Goal: Check status: Check status

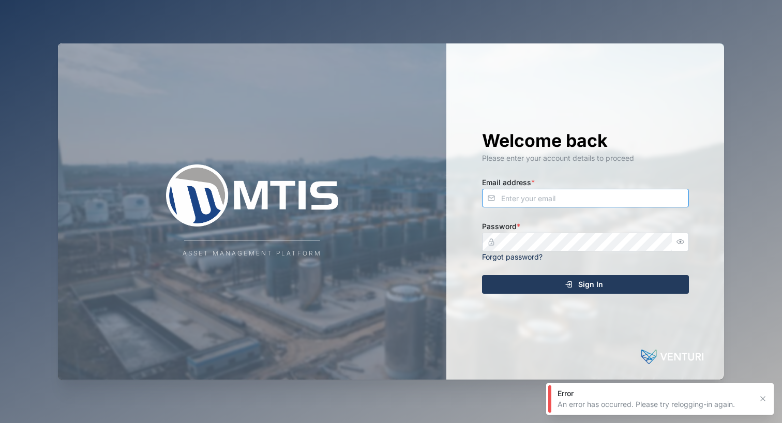
type input "[EMAIL_ADDRESS][DOMAIN_NAME]"
click at [585, 283] on button "Sign In" at bounding box center [585, 284] width 207 height 19
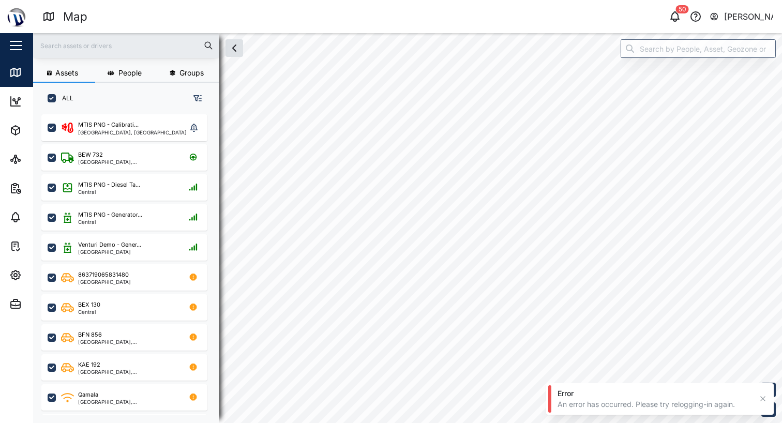
checkbox input "true"
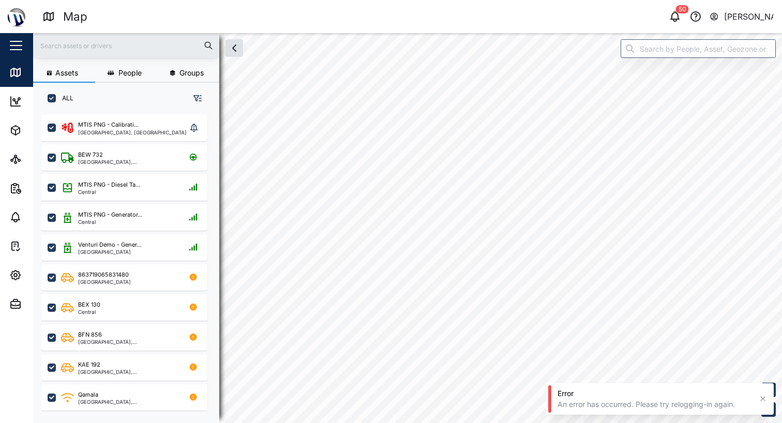
checkbox input "true"
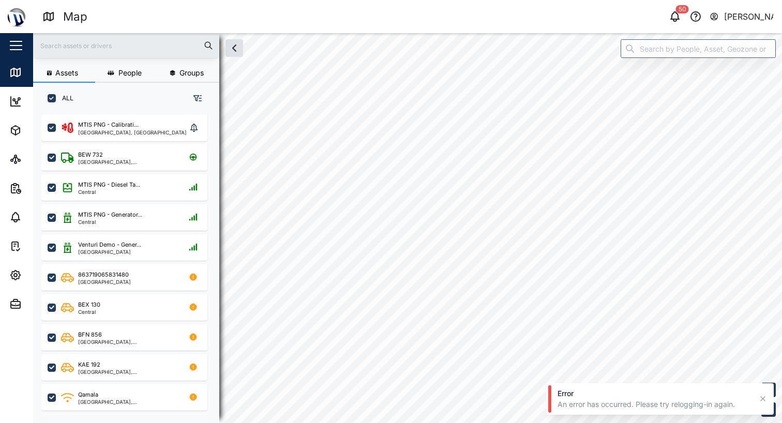
checkbox input "true"
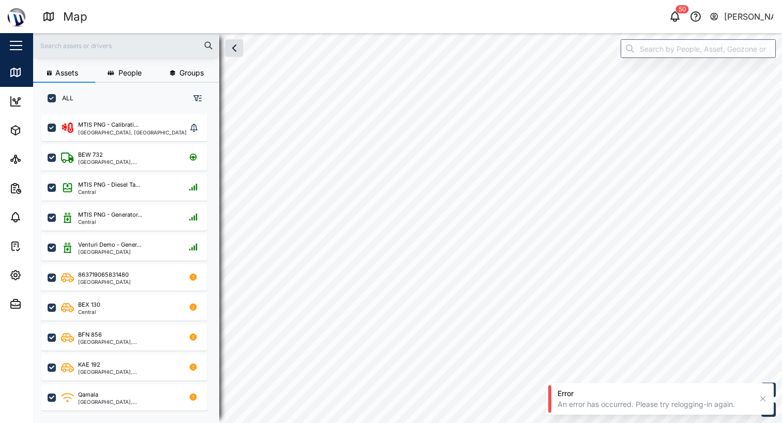
checkbox input "true"
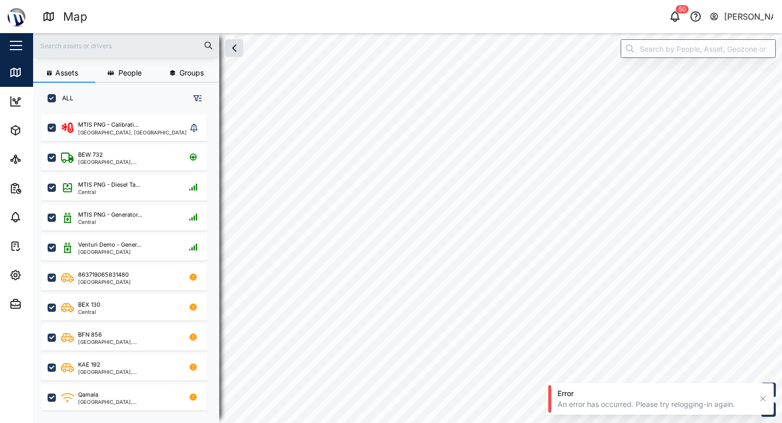
checkbox input "true"
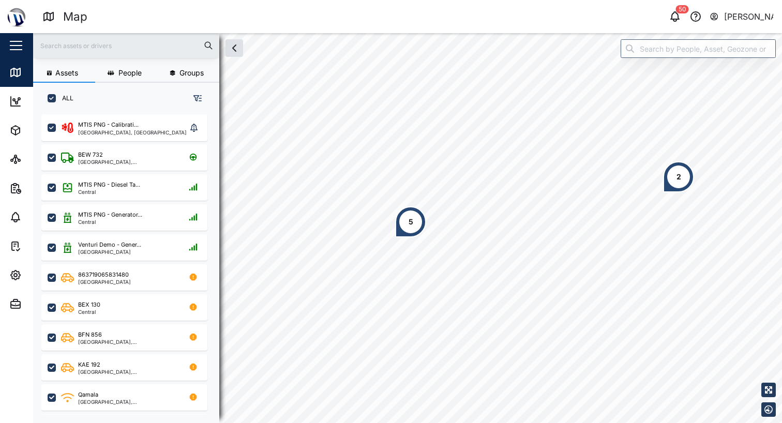
scroll to position [296, 162]
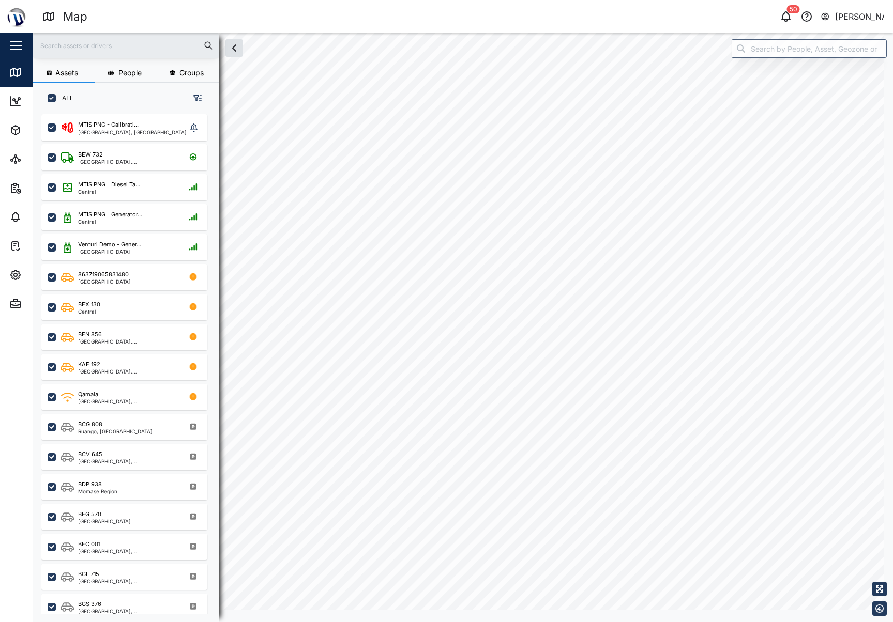
scroll to position [8, 8]
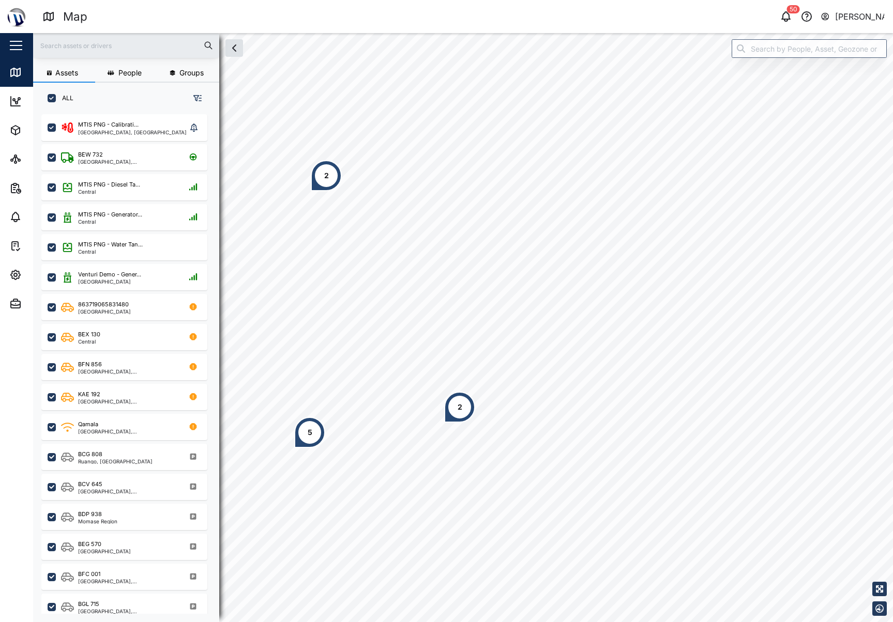
click at [465, 406] on div "2" at bounding box center [459, 407] width 31 height 31
click at [307, 422] on div "5" at bounding box center [309, 432] width 31 height 31
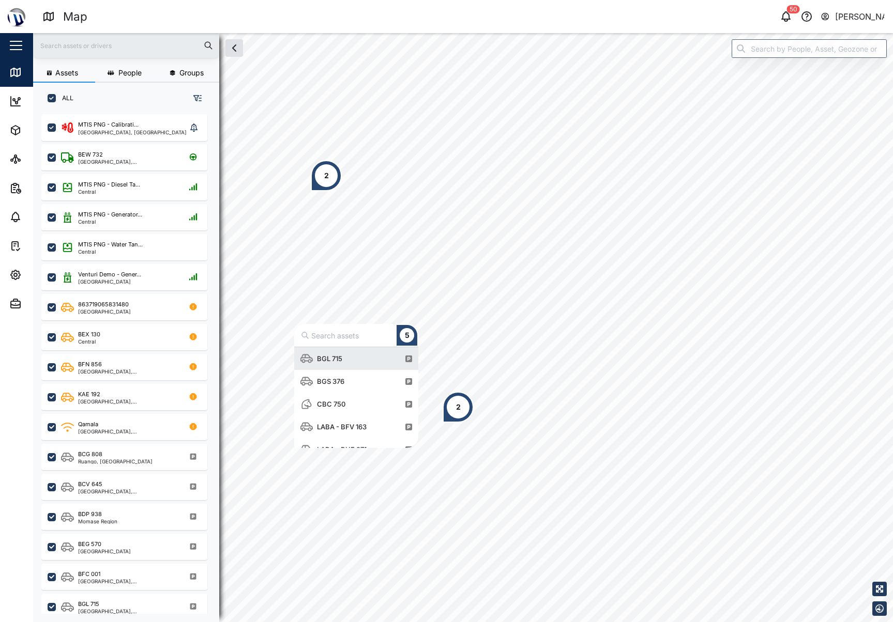
scroll to position [13, 0]
click at [362, 371] on div "BGS 376" at bounding box center [356, 368] width 112 height 23
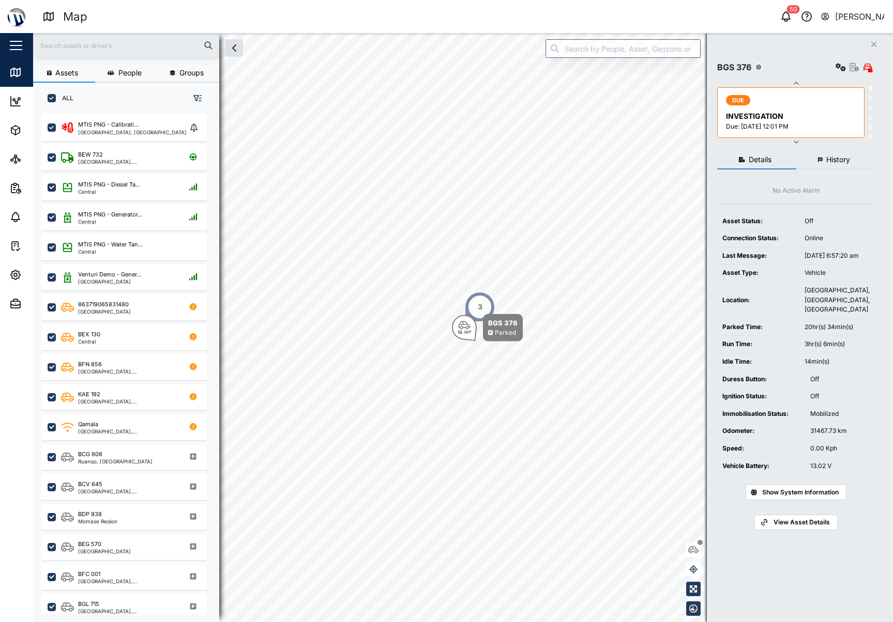
click at [781, 156] on span "History" at bounding box center [838, 159] width 24 height 7
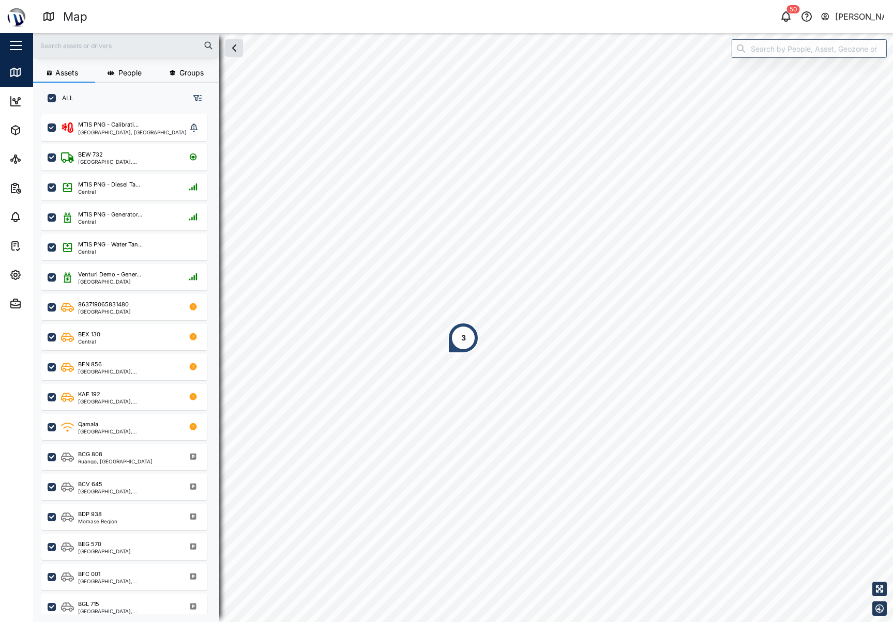
click at [468, 334] on div "3" at bounding box center [463, 338] width 31 height 31
click at [484, 287] on div "BGS 376" at bounding box center [484, 287] width 36 height 10
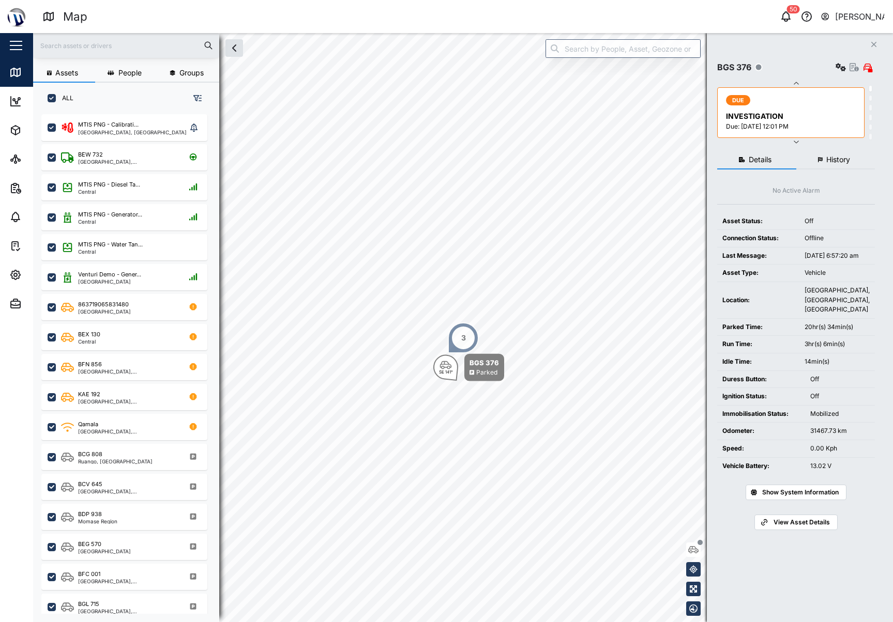
click at [781, 160] on span "History" at bounding box center [838, 159] width 24 height 7
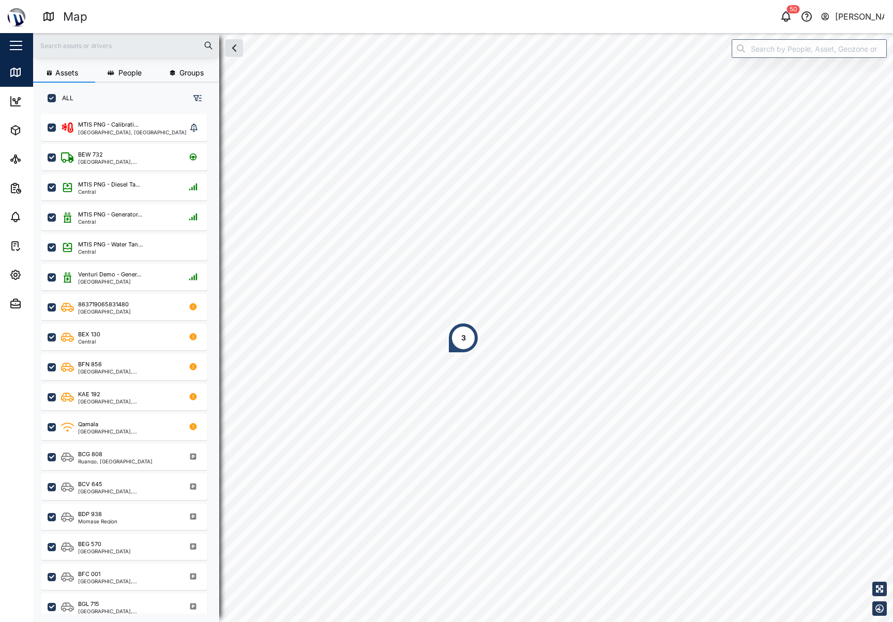
click at [473, 336] on div "3" at bounding box center [463, 338] width 31 height 31
click at [465, 333] on div "3" at bounding box center [466, 336] width 5 height 11
click at [501, 268] on div "BGL 715" at bounding box center [479, 262] width 46 height 23
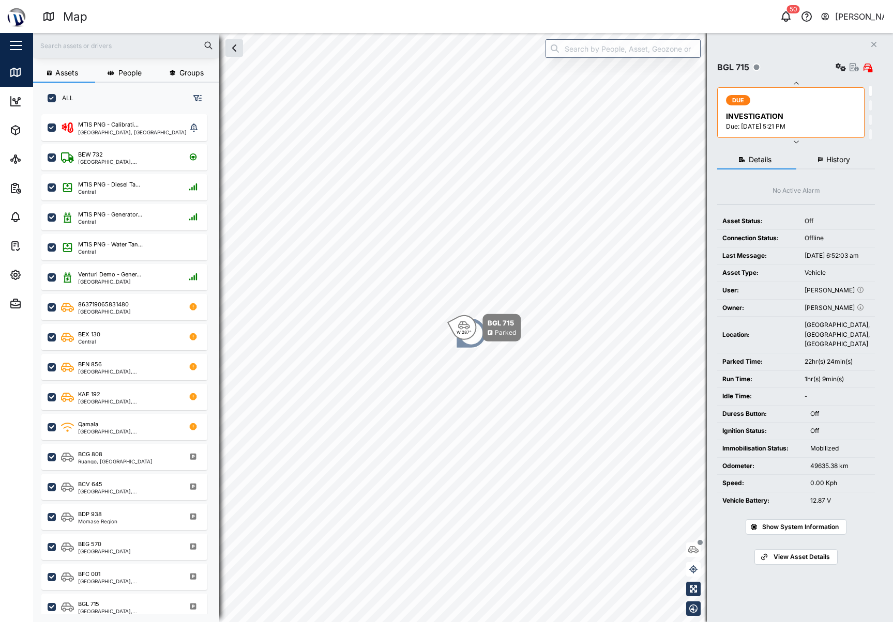
click at [781, 160] on button "History" at bounding box center [835, 160] width 79 height 19
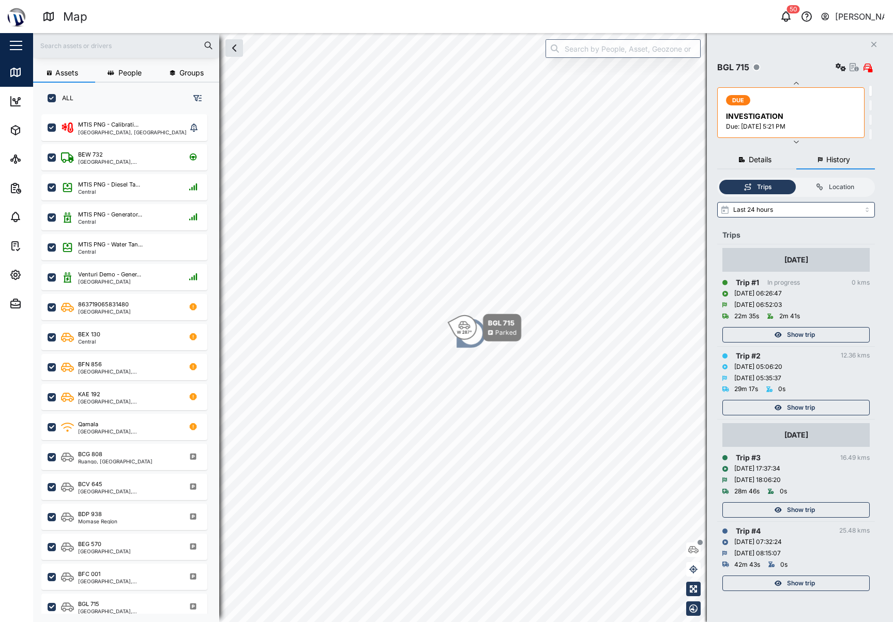
click at [781, 402] on div "Show trip" at bounding box center [794, 408] width 134 height 14
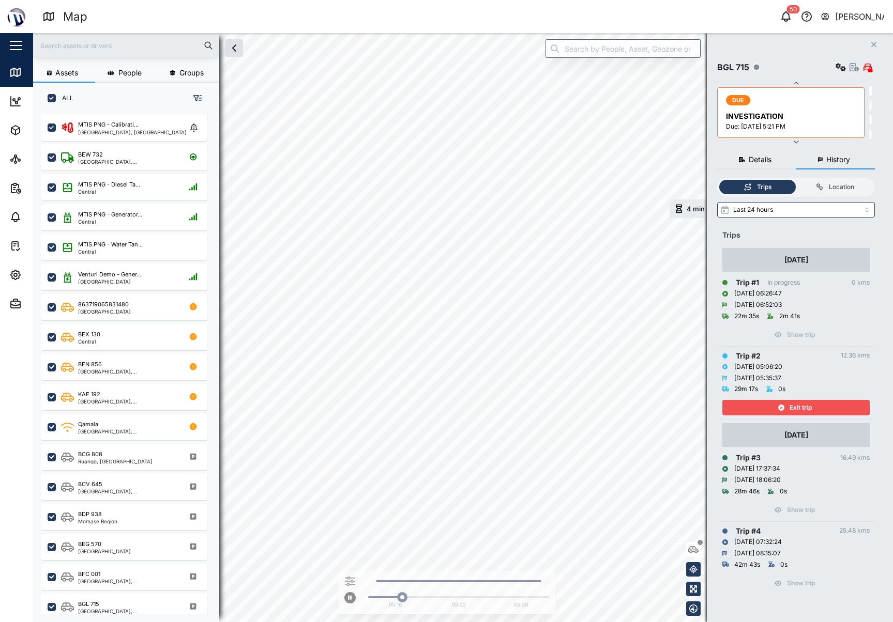
click at [781, 404] on span "Exit trip" at bounding box center [800, 408] width 22 height 14
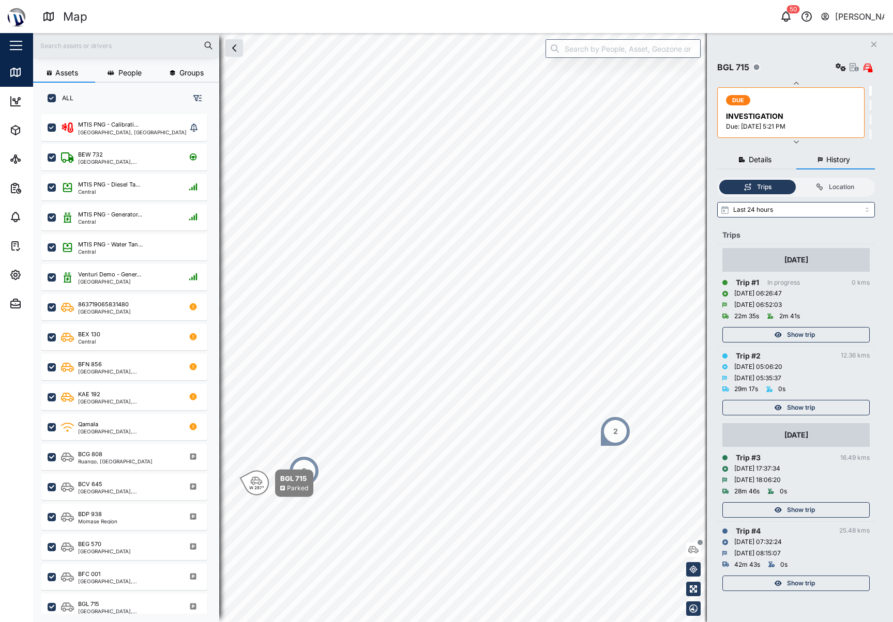
click at [781, 340] on td "[DATE] Trip # 1 In progress 0 kms [DATE] 06:26:47 [DATE] 06:52:03 22m 35s 2m 41…" at bounding box center [796, 295] width 158 height 102
click at [781, 334] on span "Show trip" at bounding box center [801, 335] width 28 height 14
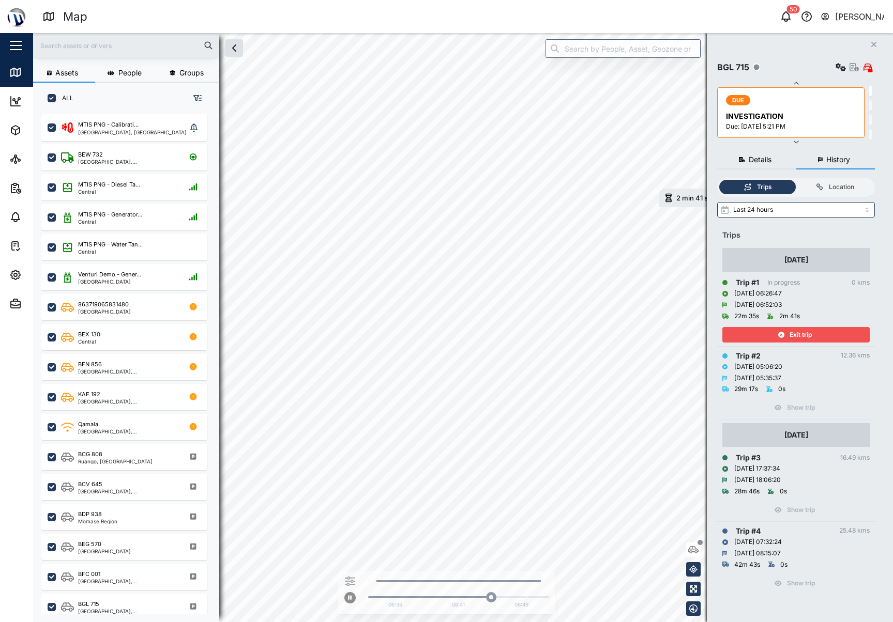
click at [781, 338] on span "Exit trip" at bounding box center [800, 335] width 22 height 14
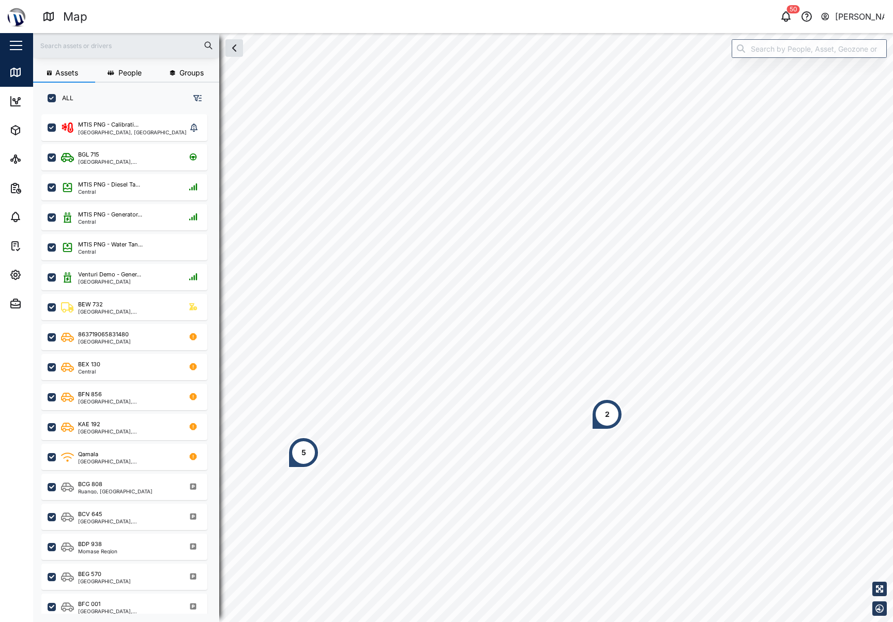
click at [302, 422] on div "5" at bounding box center [303, 452] width 5 height 11
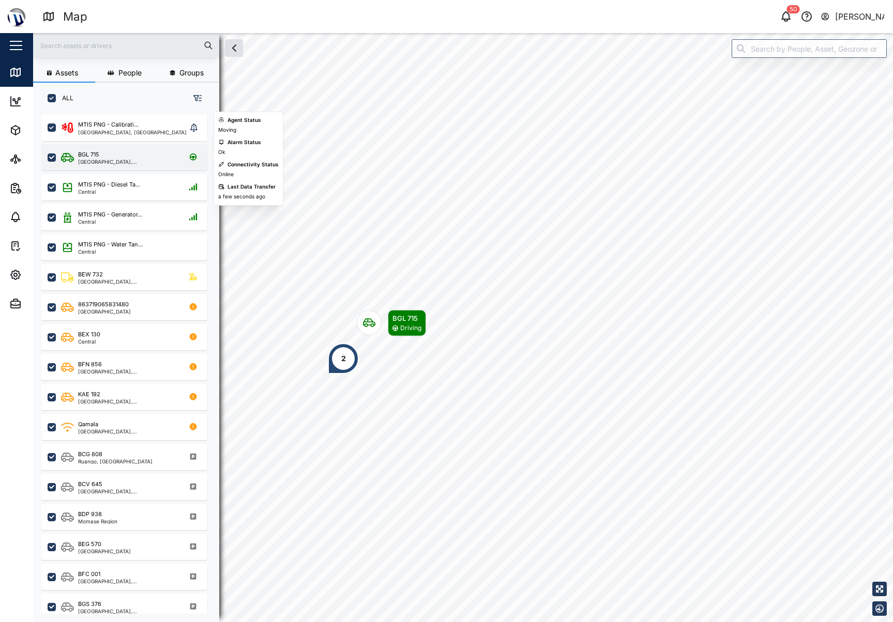
click at [124, 156] on div "BGL 715" at bounding box center [127, 154] width 99 height 9
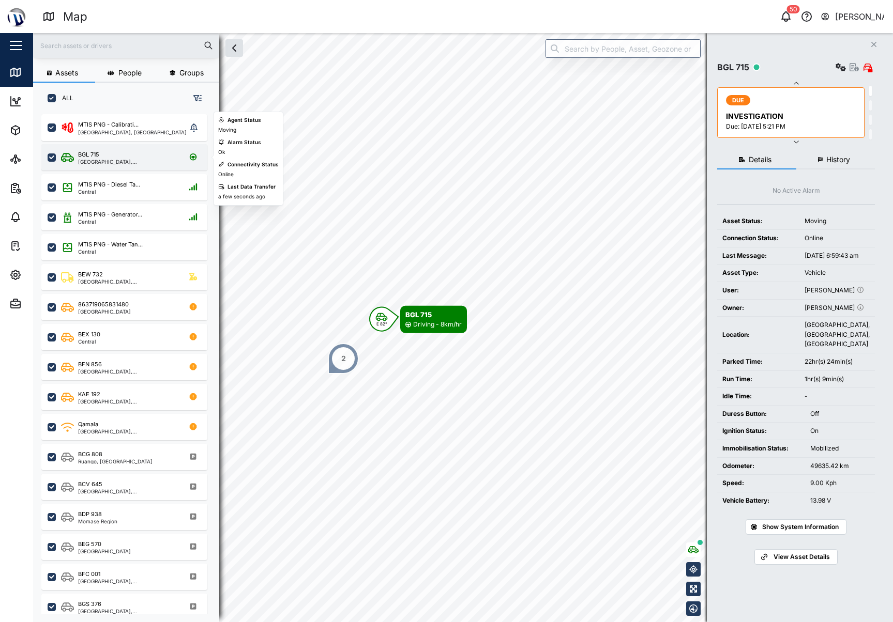
click at [115, 154] on div "BGL 715" at bounding box center [127, 154] width 99 height 9
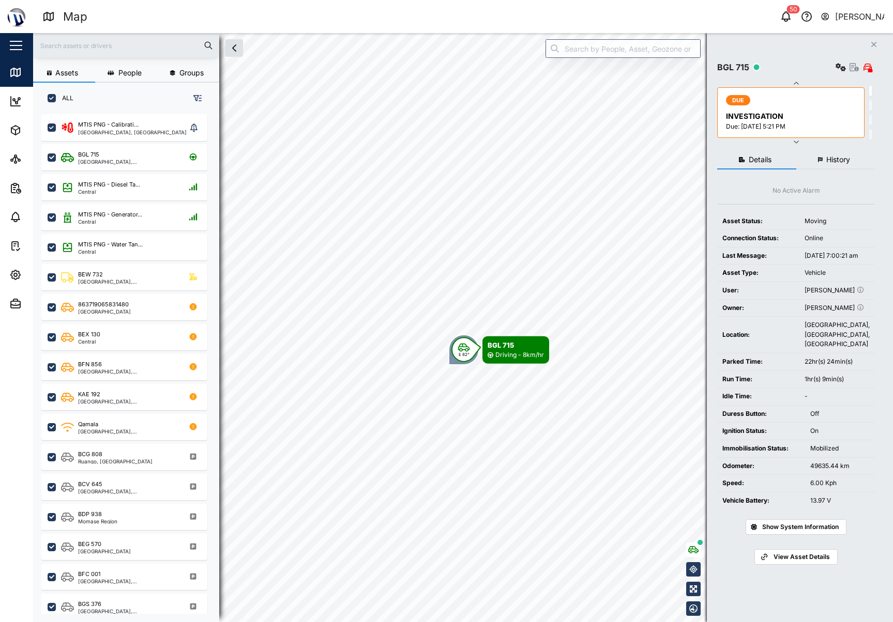
click at [781, 156] on button "History" at bounding box center [835, 160] width 79 height 19
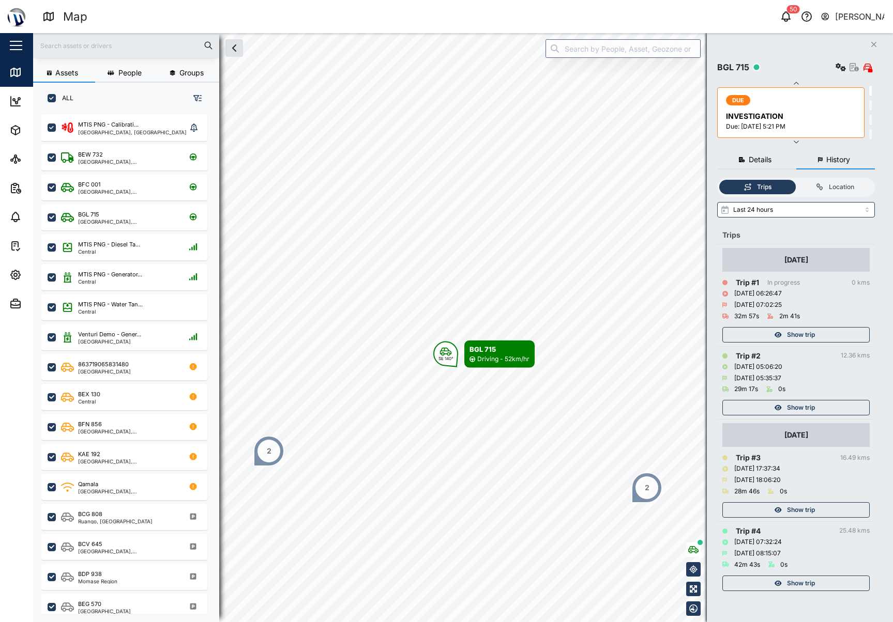
click at [781, 407] on span "Show trip" at bounding box center [801, 408] width 28 height 14
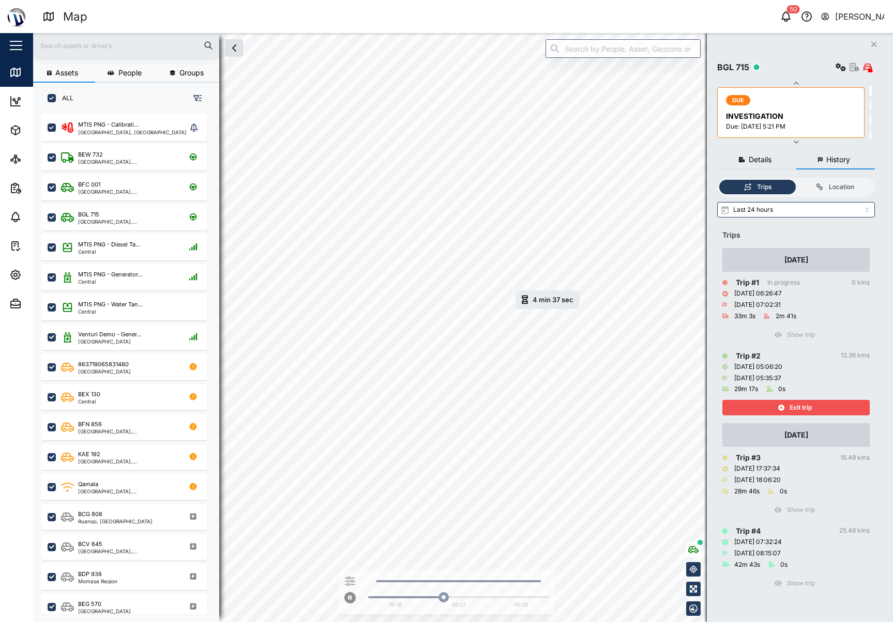
click at [781, 402] on div "Exit trip" at bounding box center [794, 408] width 134 height 14
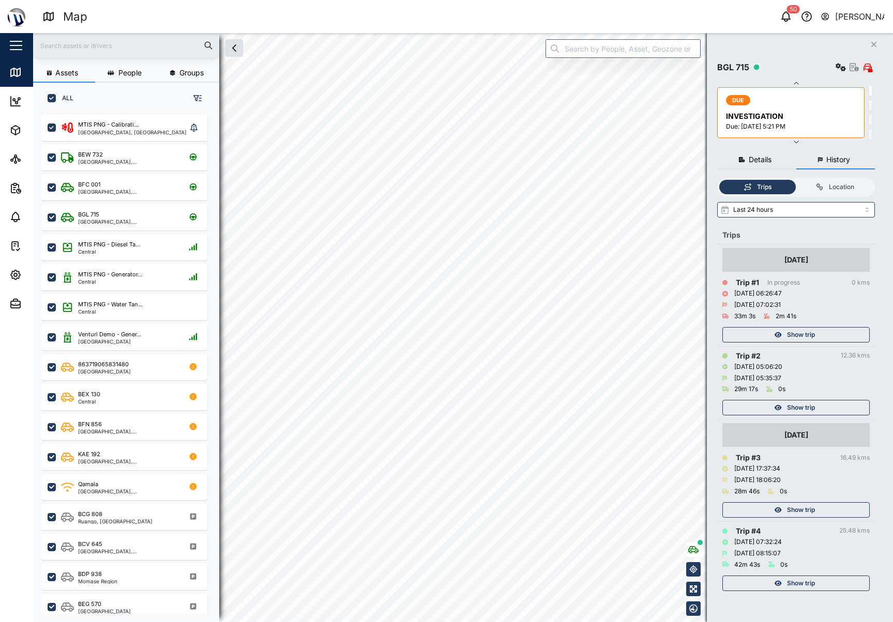
click at [781, 334] on span "Show trip" at bounding box center [801, 335] width 28 height 14
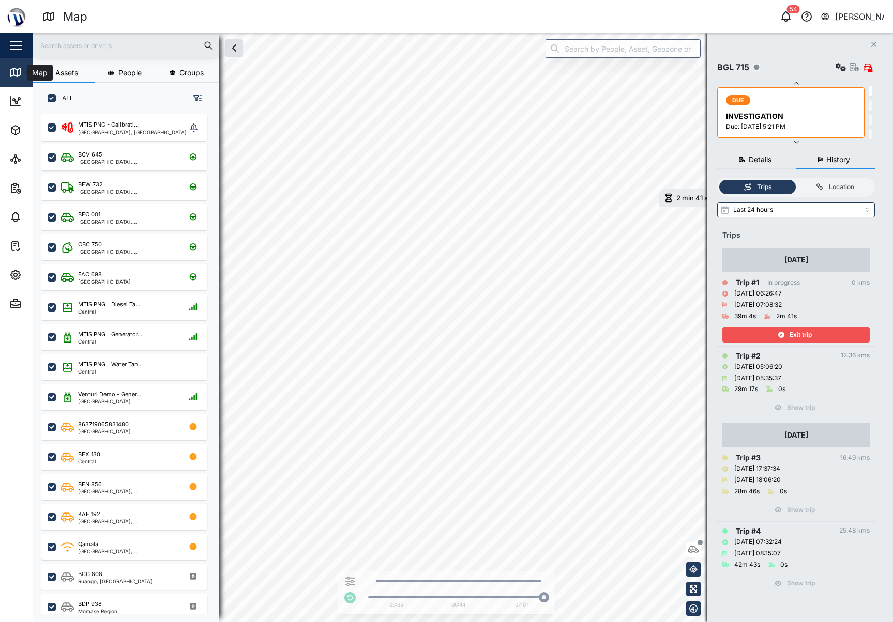
click at [19, 67] on icon at bounding box center [15, 72] width 12 height 12
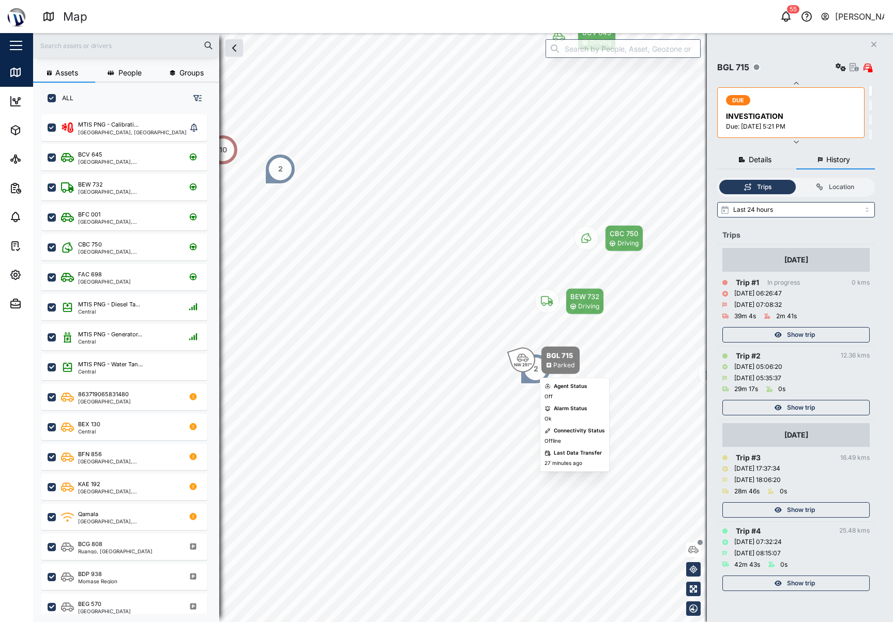
click at [519, 355] on icon "Map marker" at bounding box center [523, 358] width 12 height 8
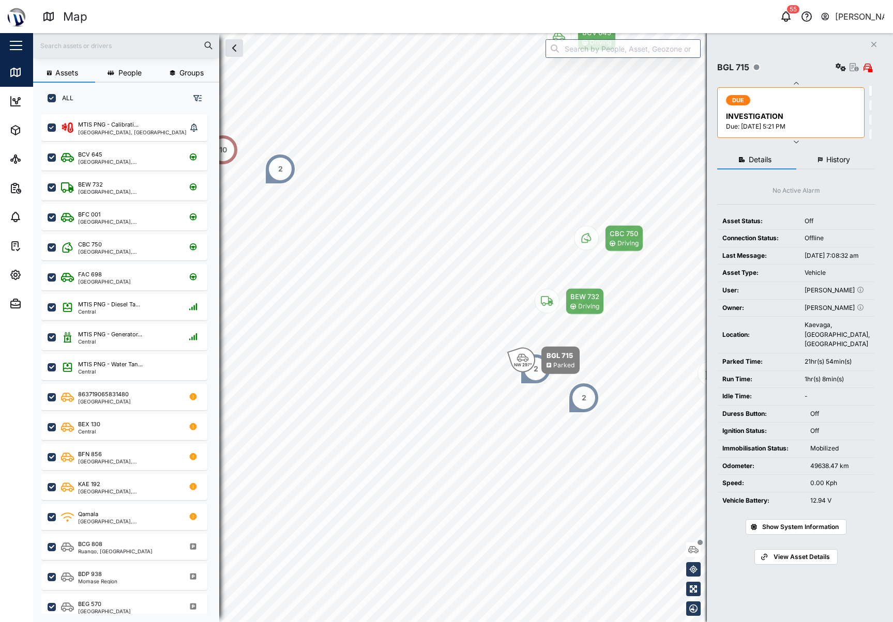
click at [781, 165] on button "History" at bounding box center [835, 160] width 79 height 19
